Goal: Task Accomplishment & Management: Use online tool/utility

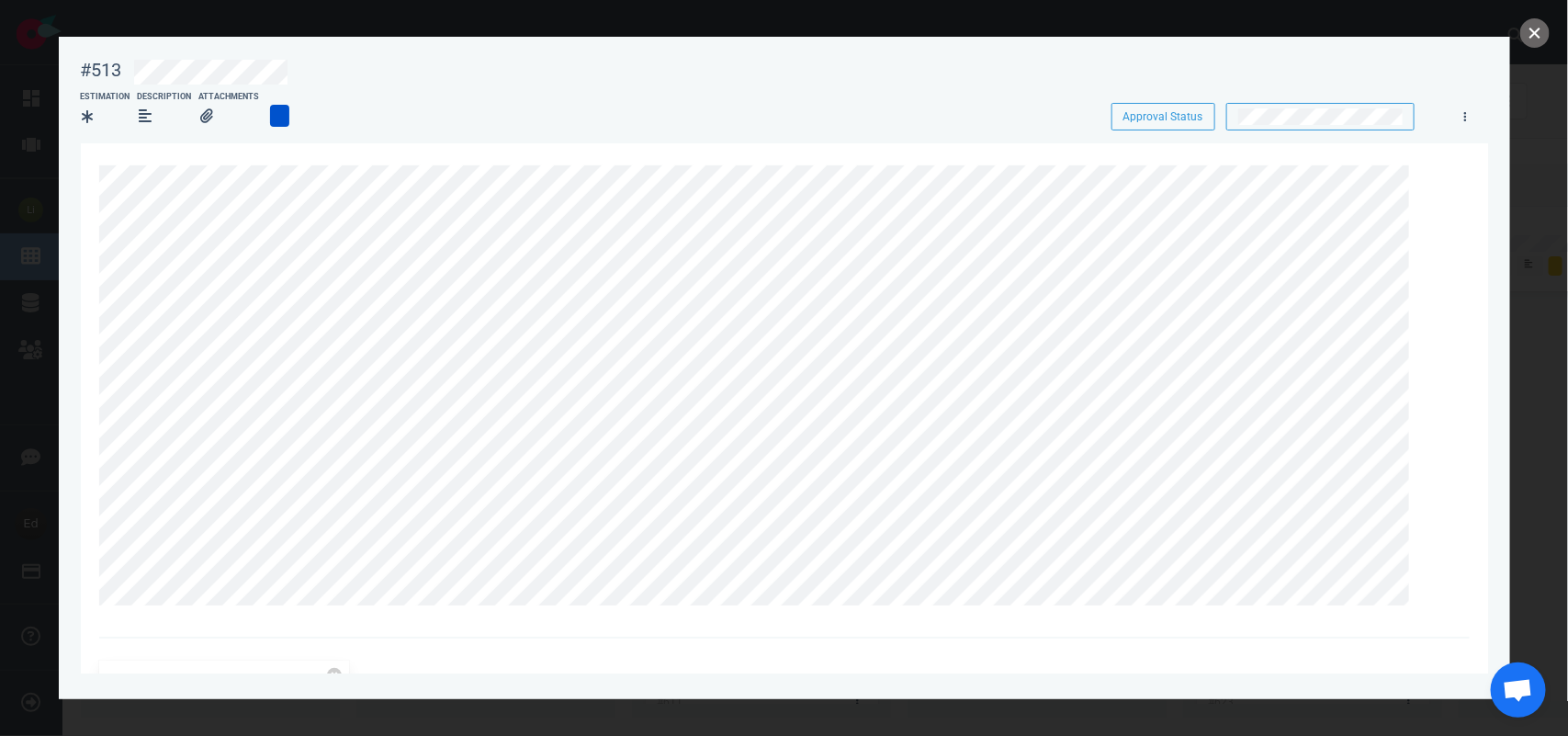
click at [1540, 30] on button "close" at bounding box center [1535, 33] width 30 height 30
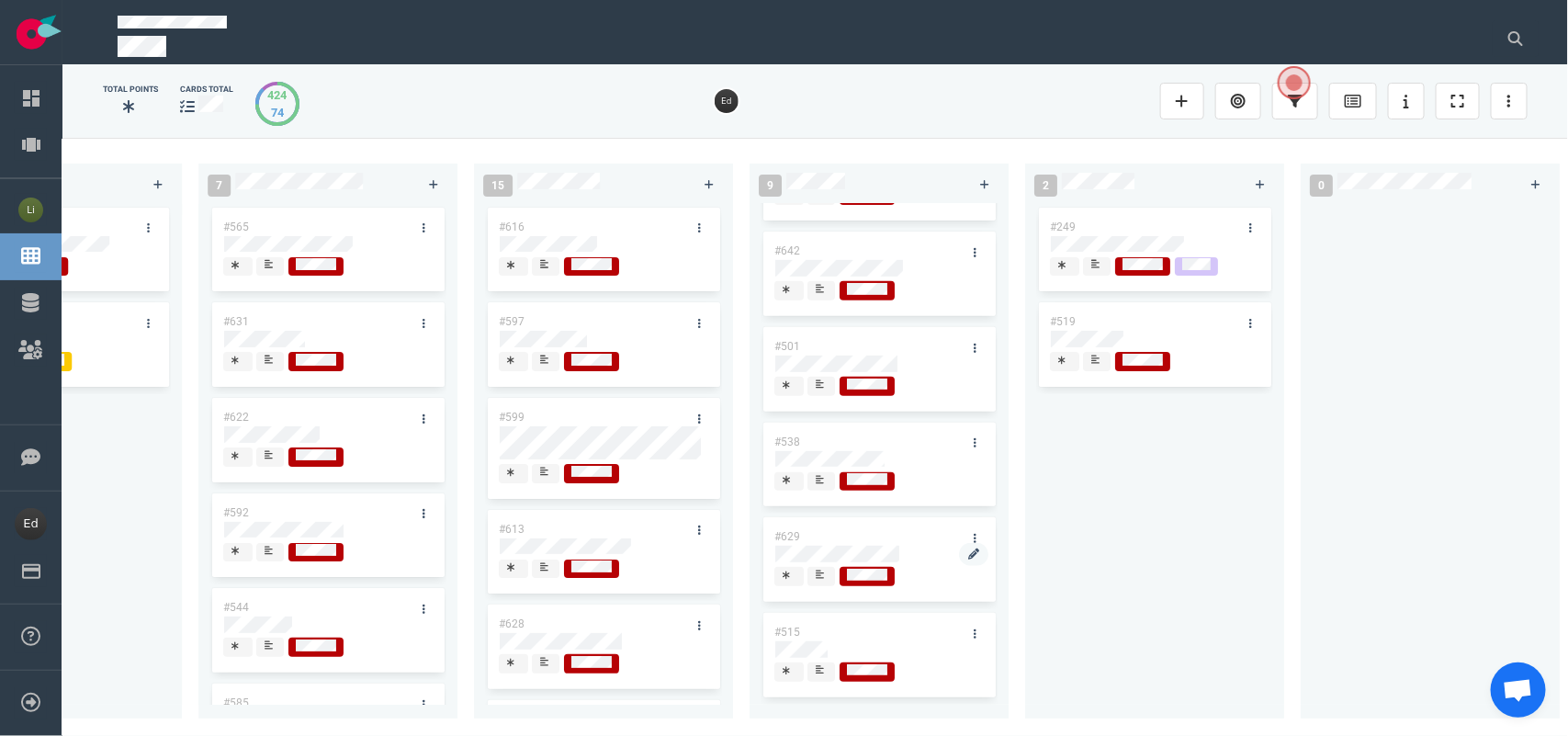
scroll to position [369, 0]
click at [814, 476] on div at bounding box center [820, 482] width 13 height 19
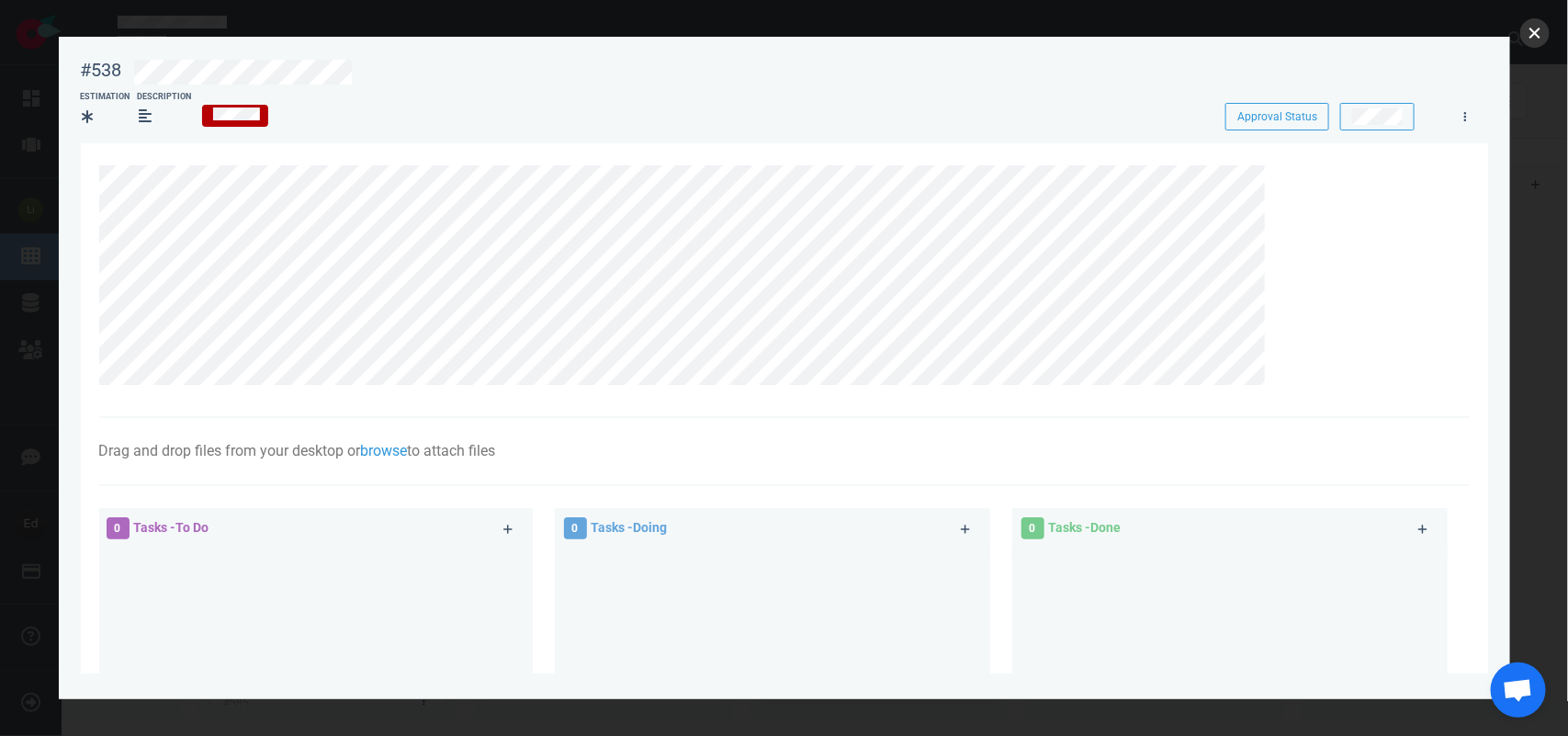
click at [1537, 26] on button "close" at bounding box center [1535, 33] width 30 height 30
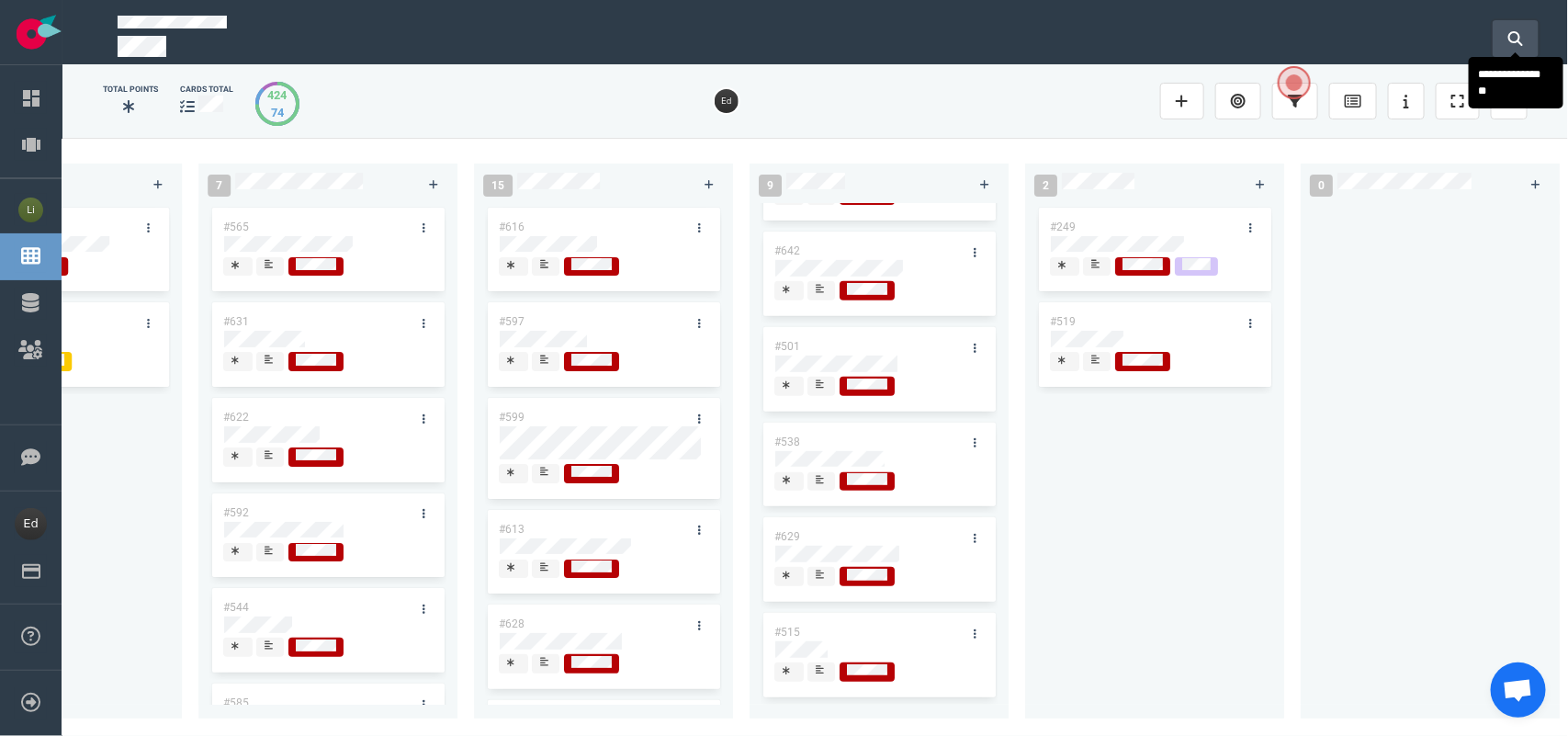
click at [1521, 32] on icon at bounding box center [1515, 38] width 14 height 14
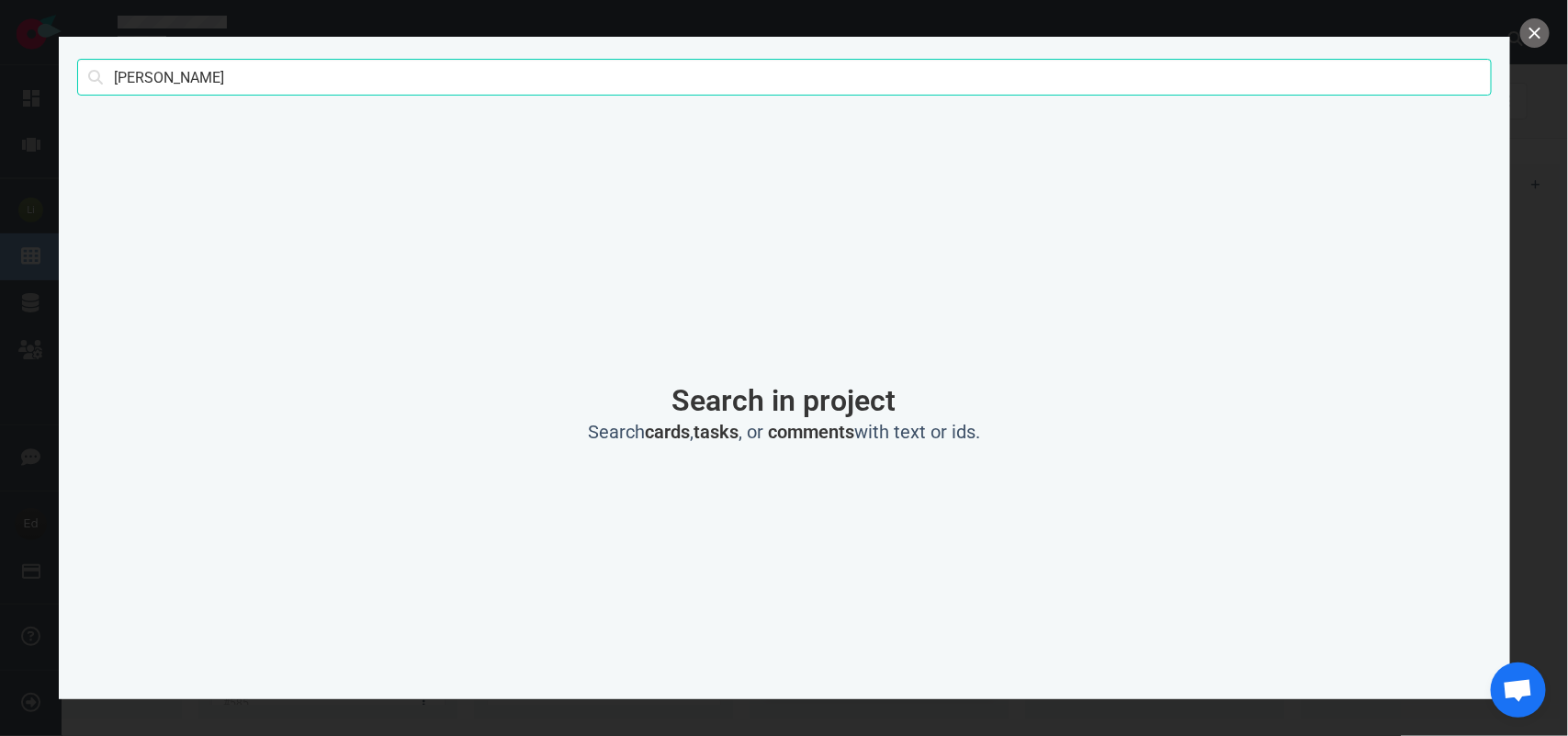
click at [152, 83] on input "[PERSON_NAME]" at bounding box center [784, 77] width 1415 height 37
click at [163, 80] on input "[PERSON_NAME]" at bounding box center [784, 77] width 1415 height 37
click at [147, 79] on input "[PERSON_NAME]" at bounding box center [784, 77] width 1415 height 37
click at [1534, 34] on button "close" at bounding box center [1535, 33] width 30 height 30
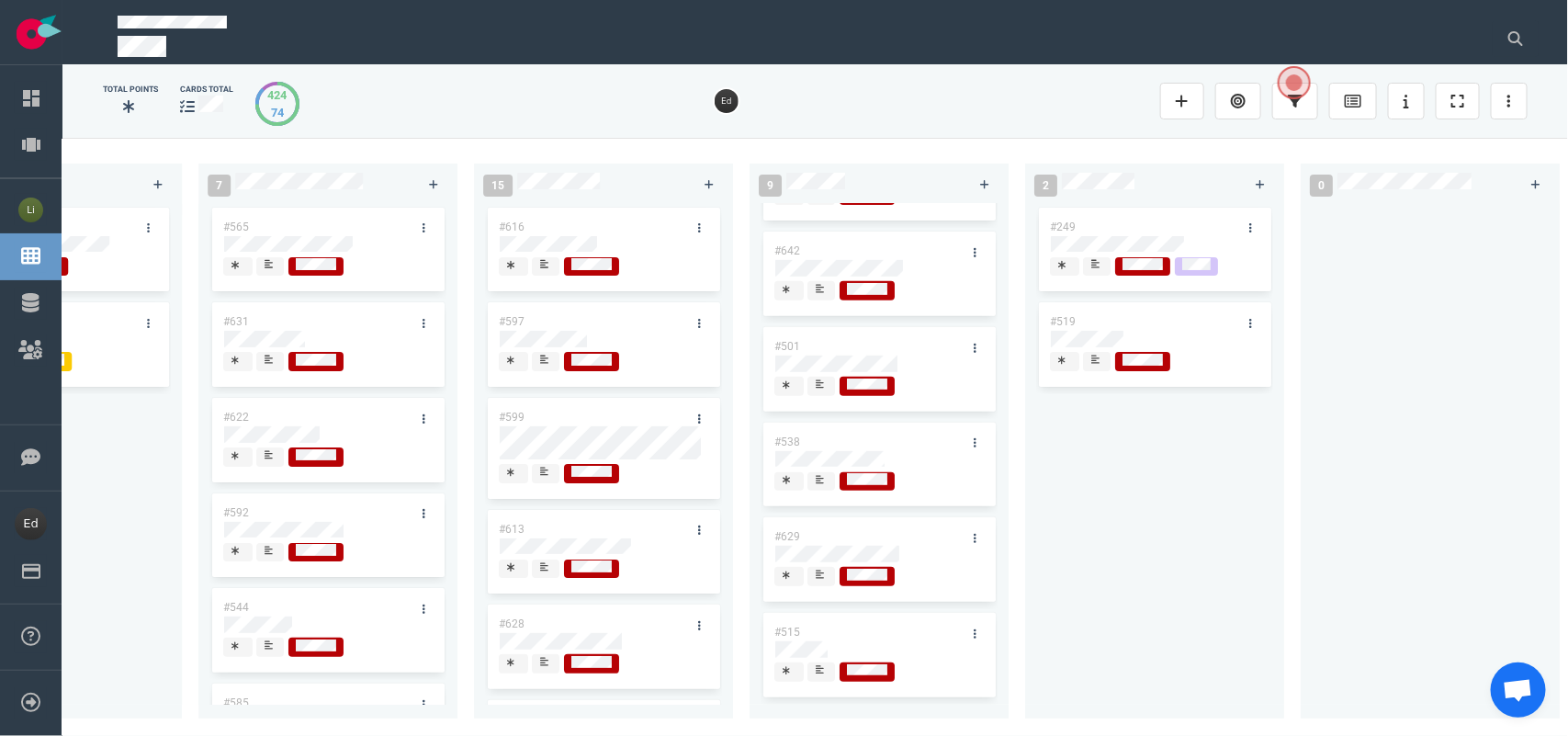
scroll to position [0, 2353]
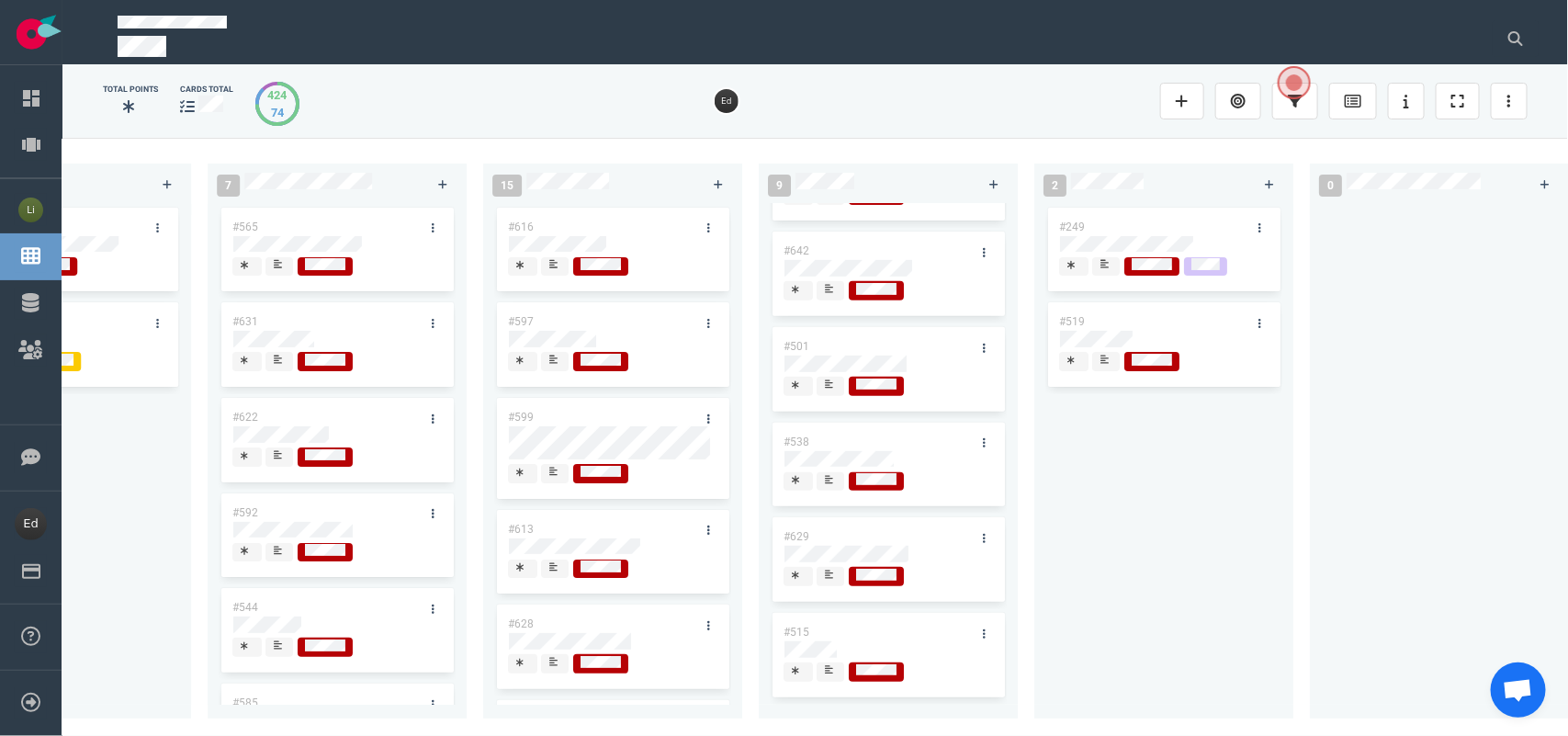
click at [834, 378] on div at bounding box center [830, 384] width 11 height 14
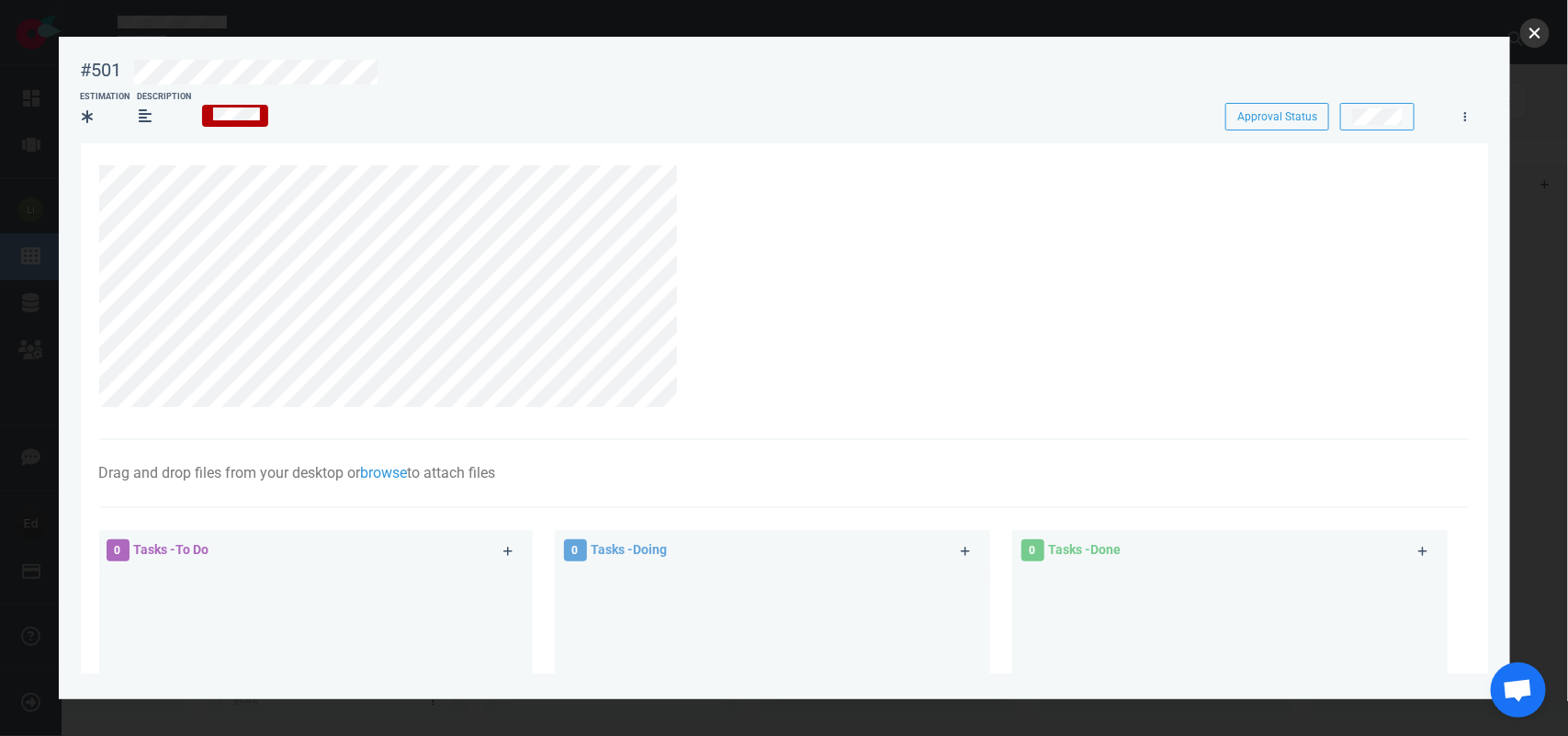
click at [1526, 30] on button "close" at bounding box center [1535, 33] width 30 height 30
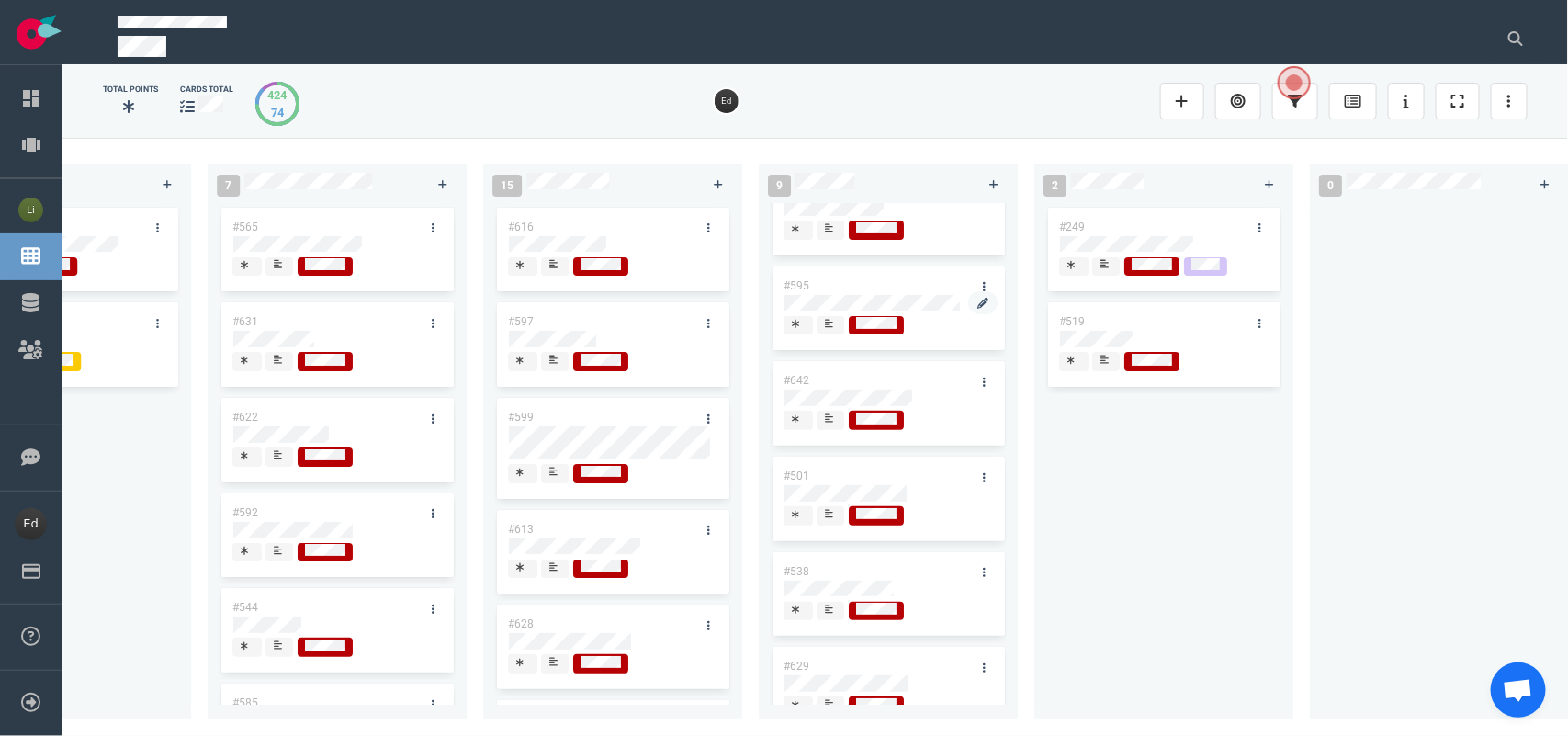
scroll to position [140, 0]
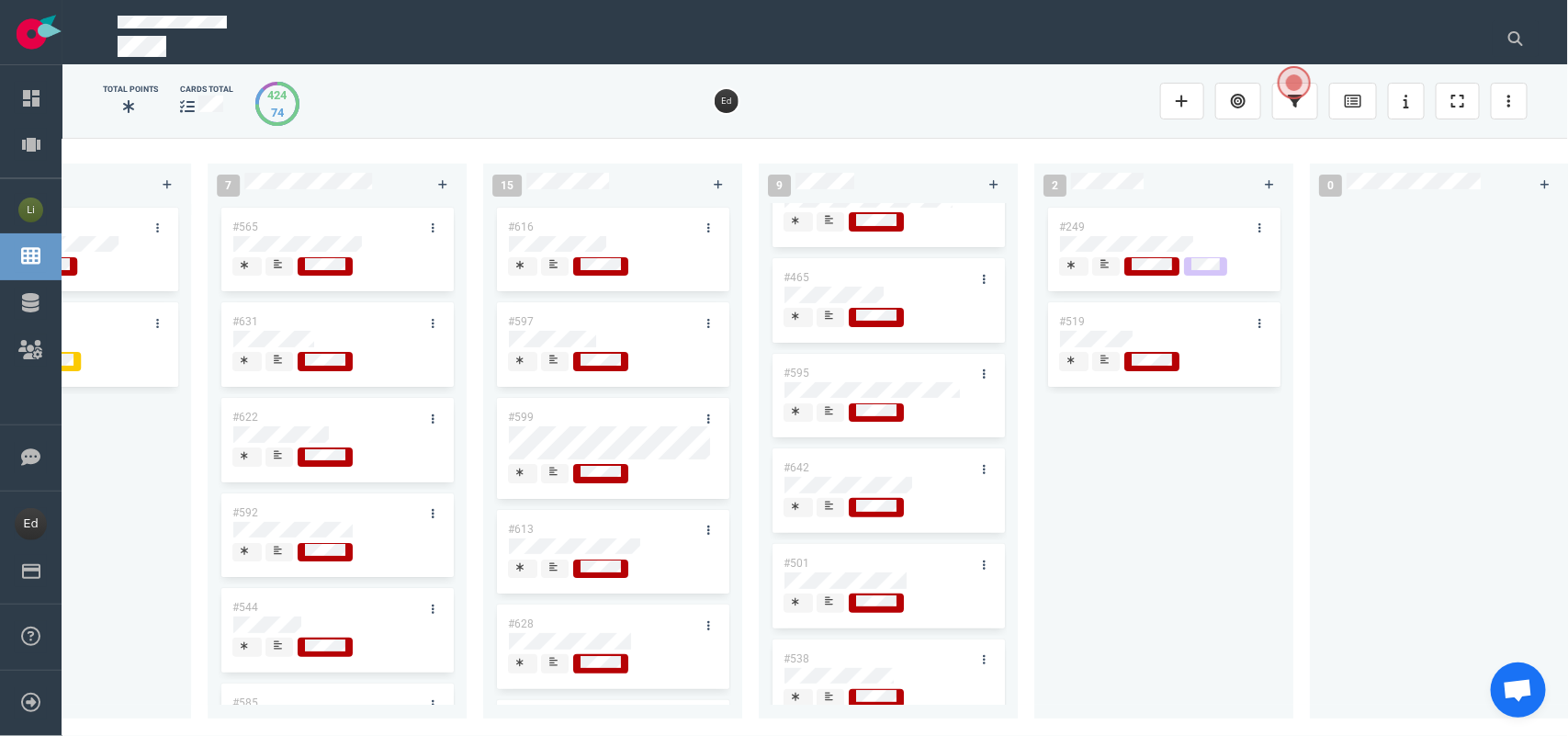
click at [824, 419] on div at bounding box center [830, 412] width 13 height 19
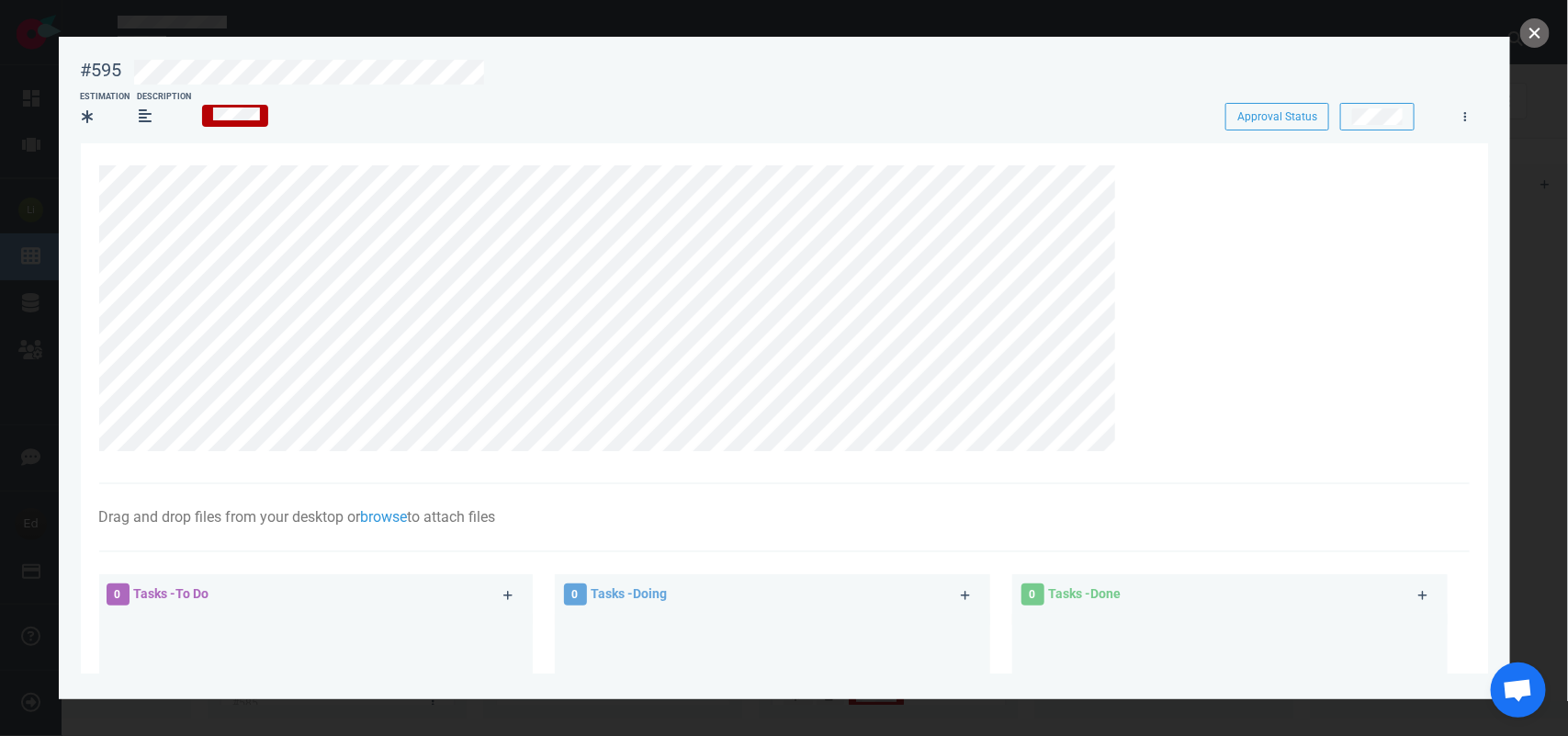
click at [1544, 41] on button "close" at bounding box center [1535, 33] width 30 height 30
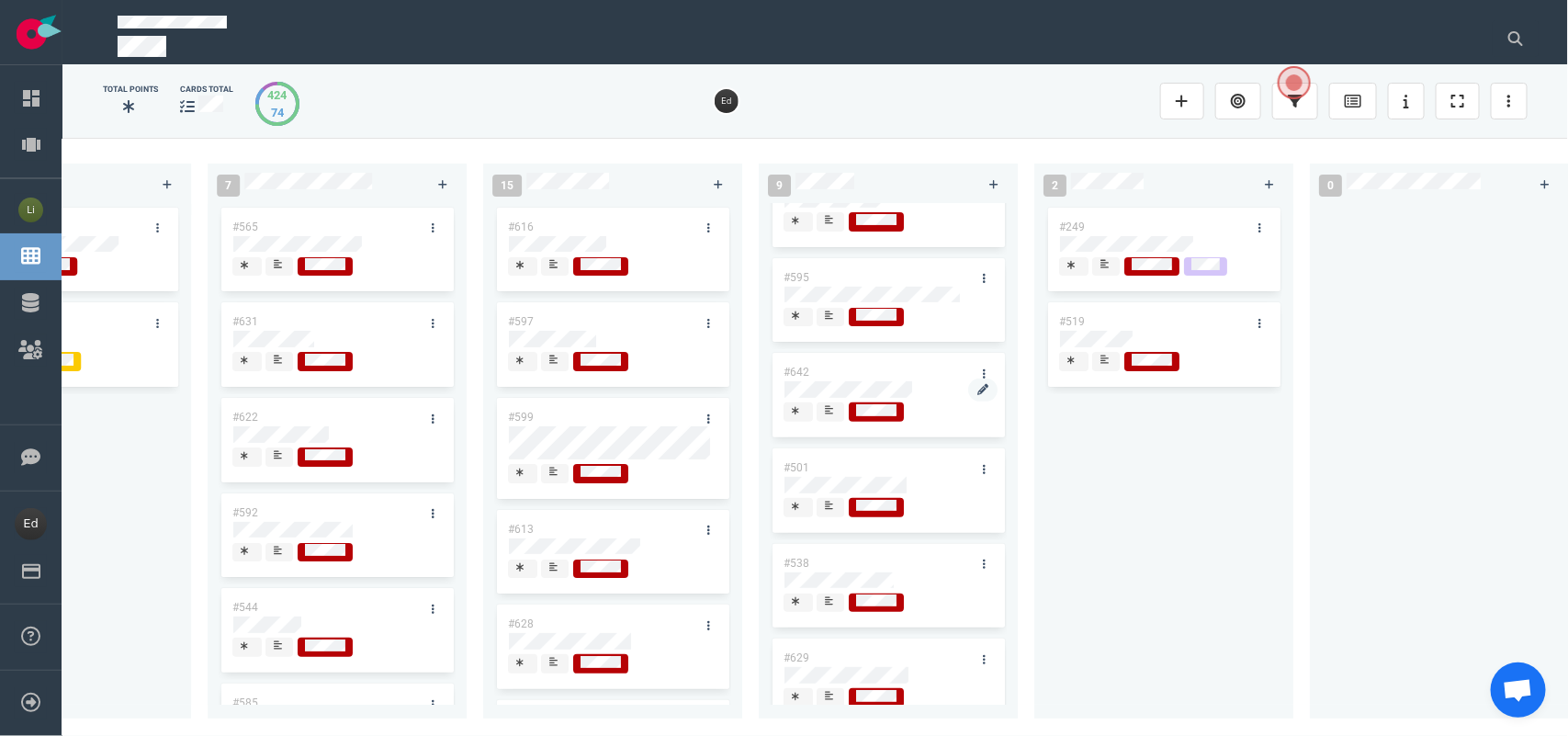
scroll to position [254, 0]
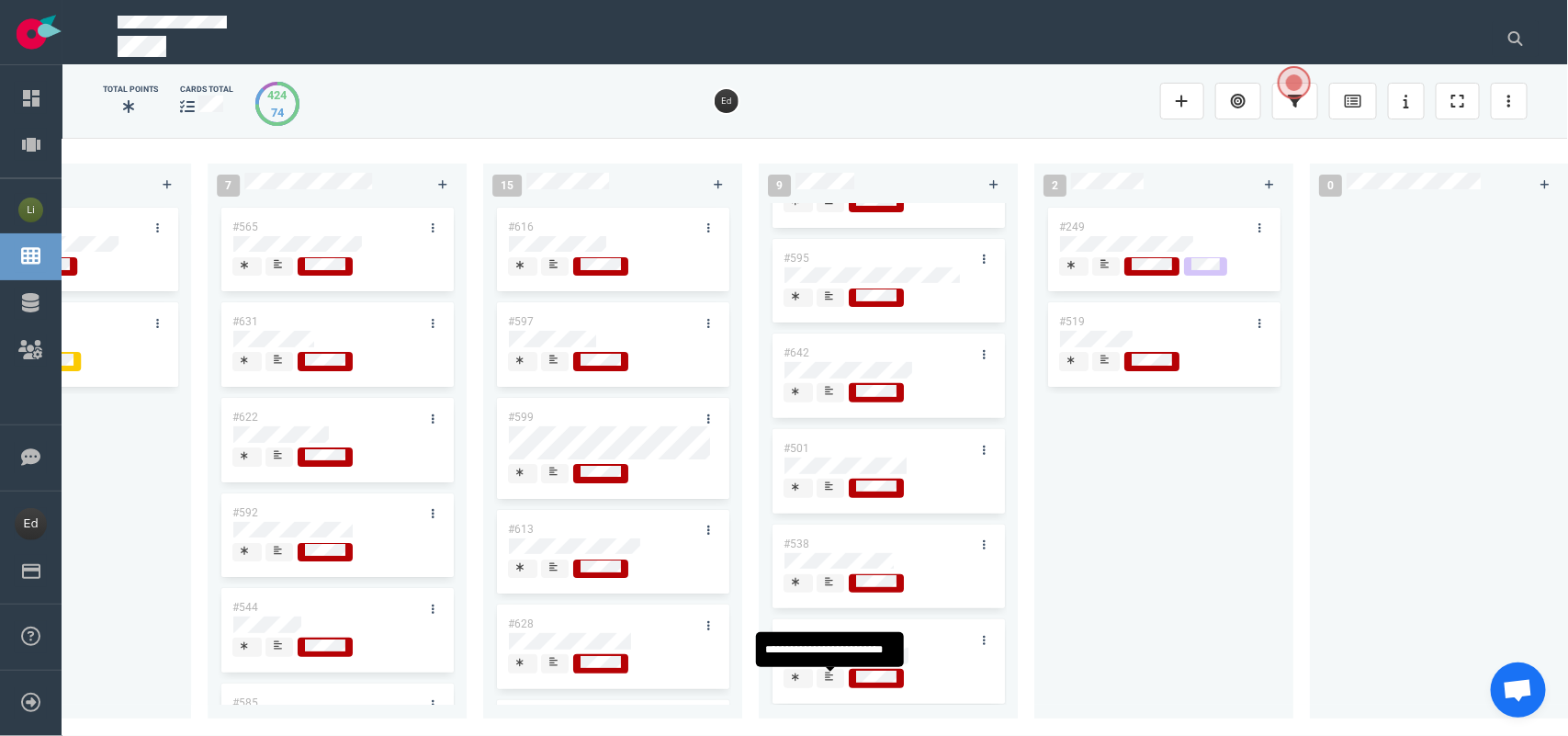
click at [820, 679] on span at bounding box center [830, 678] width 28 height 19
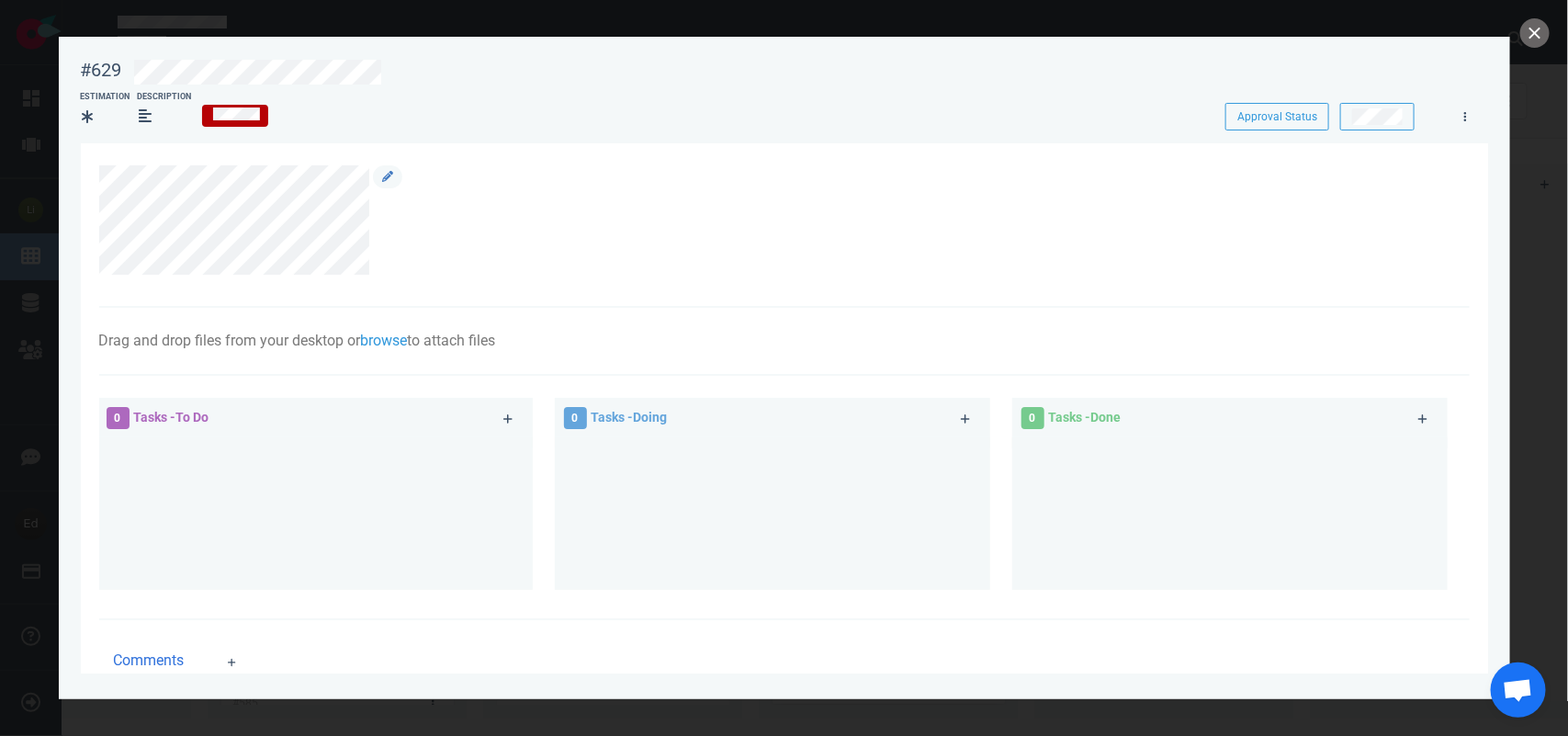
click at [196, 222] on div at bounding box center [774, 221] width 1350 height 110
click at [419, 236] on div at bounding box center [774, 221] width 1350 height 110
click at [206, 225] on div at bounding box center [774, 221] width 1350 height 110
drag, startPoint x: 392, startPoint y: 225, endPoint x: 368, endPoint y: 219, distance: 24.7
click at [368, 219] on div at bounding box center [774, 221] width 1350 height 110
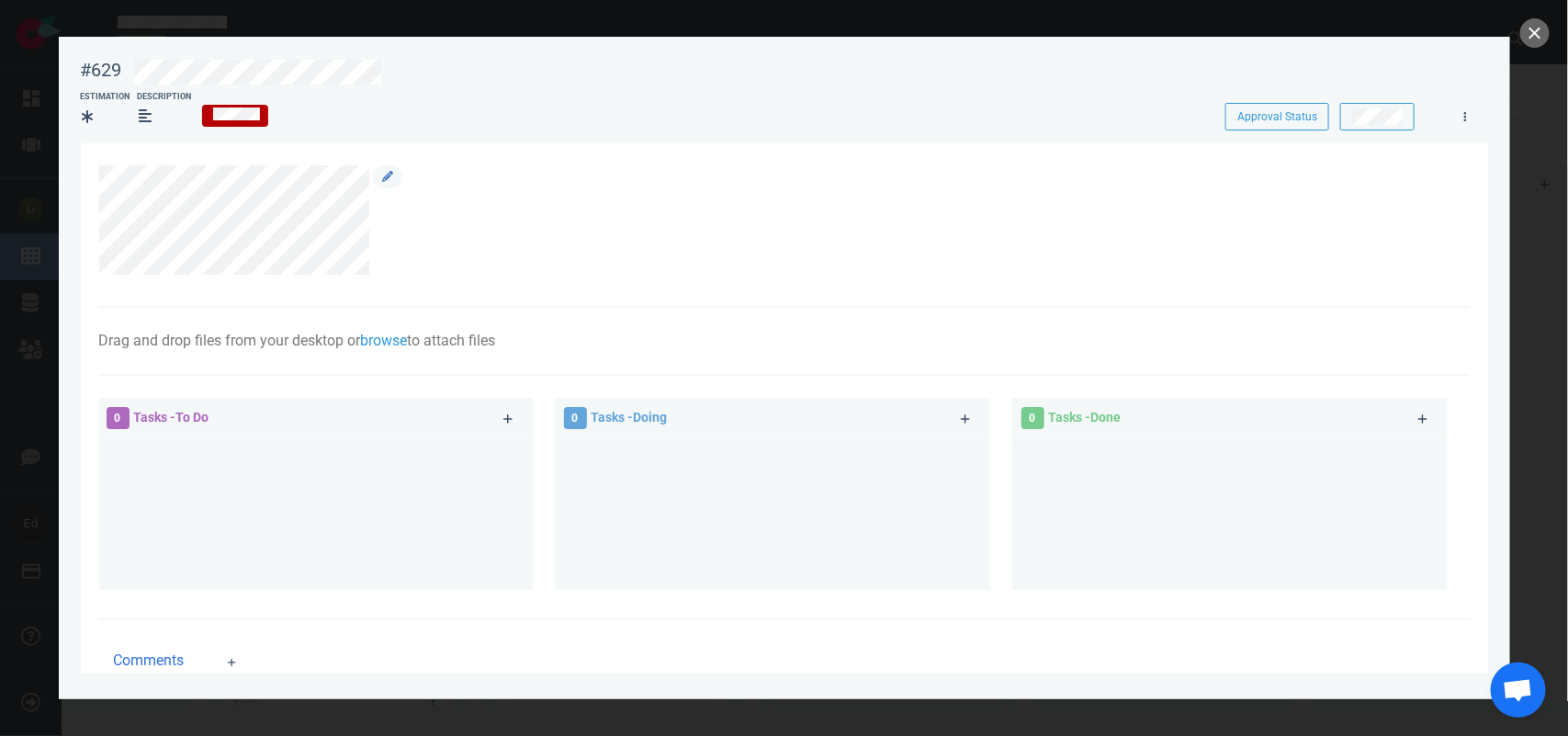
click at [392, 225] on div at bounding box center [385, 221] width 33 height 110
click at [222, 219] on div at bounding box center [774, 221] width 1350 height 110
click at [396, 226] on div at bounding box center [385, 221] width 33 height 110
click at [392, 177] on icon at bounding box center [387, 175] width 11 height 11
